Goal: Task Accomplishment & Management: Manage account settings

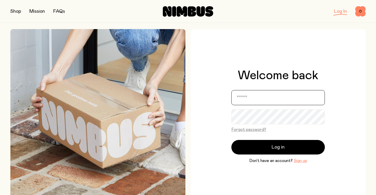
click at [255, 94] on input "email" at bounding box center [279, 97] width 94 height 15
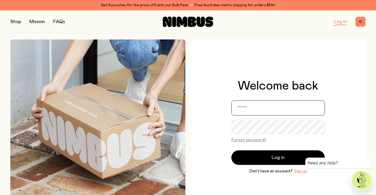
click at [276, 111] on input "email" at bounding box center [279, 108] width 94 height 15
type input "**********"
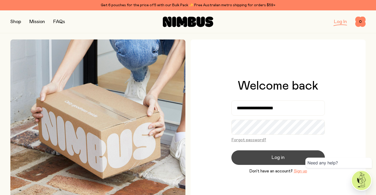
click at [274, 157] on span "Log in" at bounding box center [278, 157] width 13 height 7
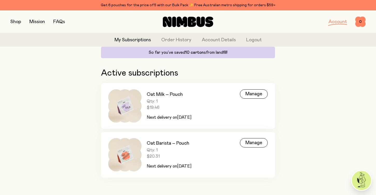
scroll to position [57, 0]
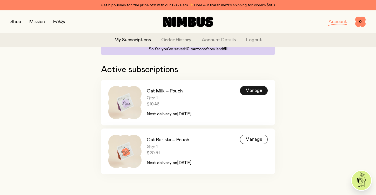
click at [256, 90] on div "Manage" at bounding box center [254, 90] width 28 height 9
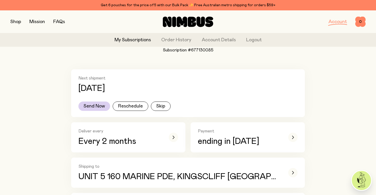
scroll to position [65, 0]
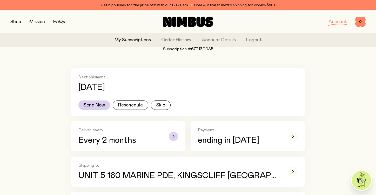
click at [176, 136] on div "button" at bounding box center [173, 136] width 9 height 9
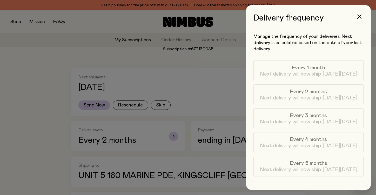
scroll to position [0, 0]
click at [176, 136] on div at bounding box center [188, 97] width 376 height 195
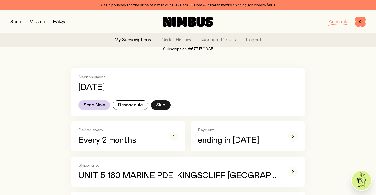
click at [164, 108] on button "Skip" at bounding box center [161, 105] width 20 height 9
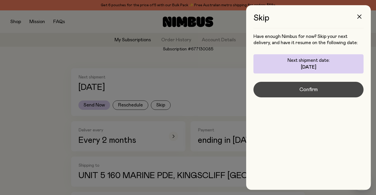
click at [297, 92] on button "Confirm" at bounding box center [309, 90] width 110 height 16
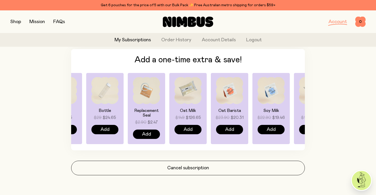
scroll to position [396, 0]
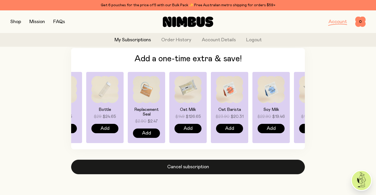
click at [215, 170] on button "Cancel subscription" at bounding box center [188, 167] width 234 height 15
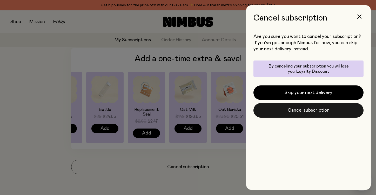
click at [302, 111] on button "Cancel subscription" at bounding box center [309, 110] width 110 height 15
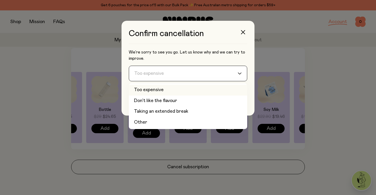
click at [221, 73] on input "Search for option" at bounding box center [184, 73] width 105 height 15
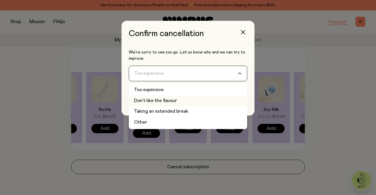
click at [204, 101] on li "Don't like the flavour" at bounding box center [188, 101] width 118 height 11
click at [204, 75] on input "Search for option" at bounding box center [184, 73] width 105 height 15
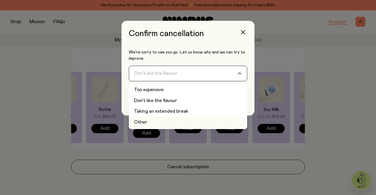
click at [183, 120] on li "Other" at bounding box center [188, 122] width 118 height 11
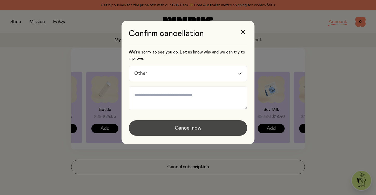
click at [187, 127] on span "Cancel now" at bounding box center [188, 127] width 27 height 7
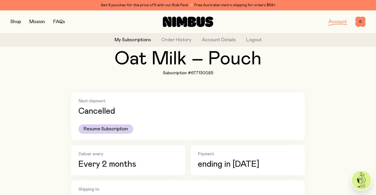
scroll to position [0, 0]
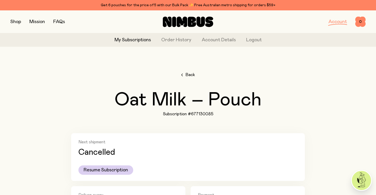
click at [191, 75] on span "Back" at bounding box center [191, 75] width 10 height 6
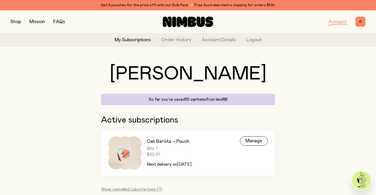
scroll to position [30, 0]
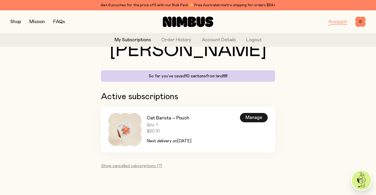
click at [254, 116] on div "Manage" at bounding box center [254, 117] width 28 height 9
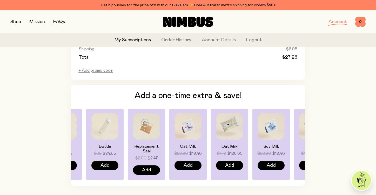
scroll to position [396, 0]
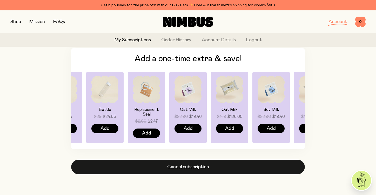
click at [225, 170] on button "Cancel subscription" at bounding box center [188, 167] width 234 height 15
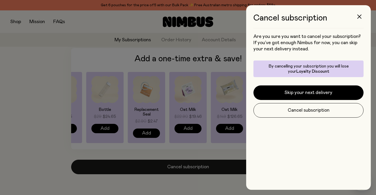
scroll to position [0, 0]
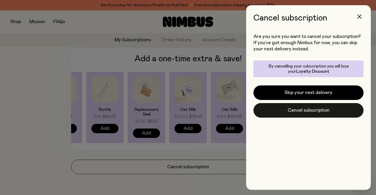
click at [279, 115] on button "Cancel subscription" at bounding box center [309, 110] width 110 height 15
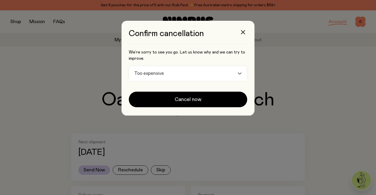
scroll to position [396, 0]
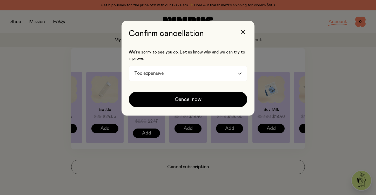
click at [217, 74] on input "Search for option" at bounding box center [201, 73] width 71 height 15
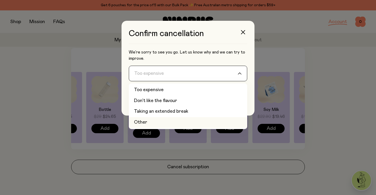
click at [197, 122] on li "Other" at bounding box center [188, 122] width 118 height 11
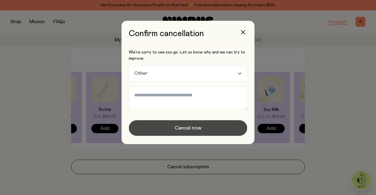
click at [197, 127] on span "Cancel now" at bounding box center [188, 127] width 27 height 7
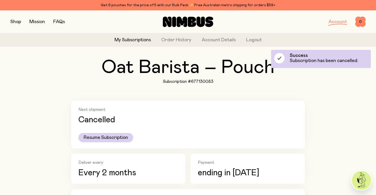
scroll to position [0, 0]
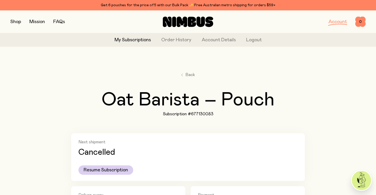
click at [144, 39] on link "My Subscriptions" at bounding box center [133, 40] width 36 height 7
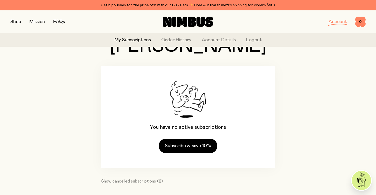
scroll to position [50, 0]
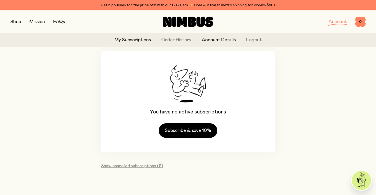
click at [228, 41] on link "Account Details" at bounding box center [219, 40] width 34 height 7
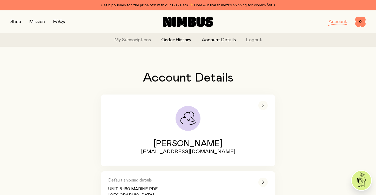
click at [189, 42] on link "Order History" at bounding box center [176, 40] width 30 height 7
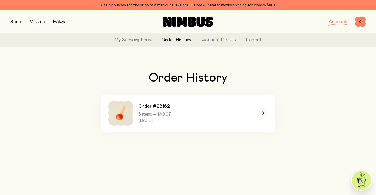
click at [334, 24] on link "Account" at bounding box center [338, 21] width 18 height 5
